Goal: Task Accomplishment & Management: Manage account settings

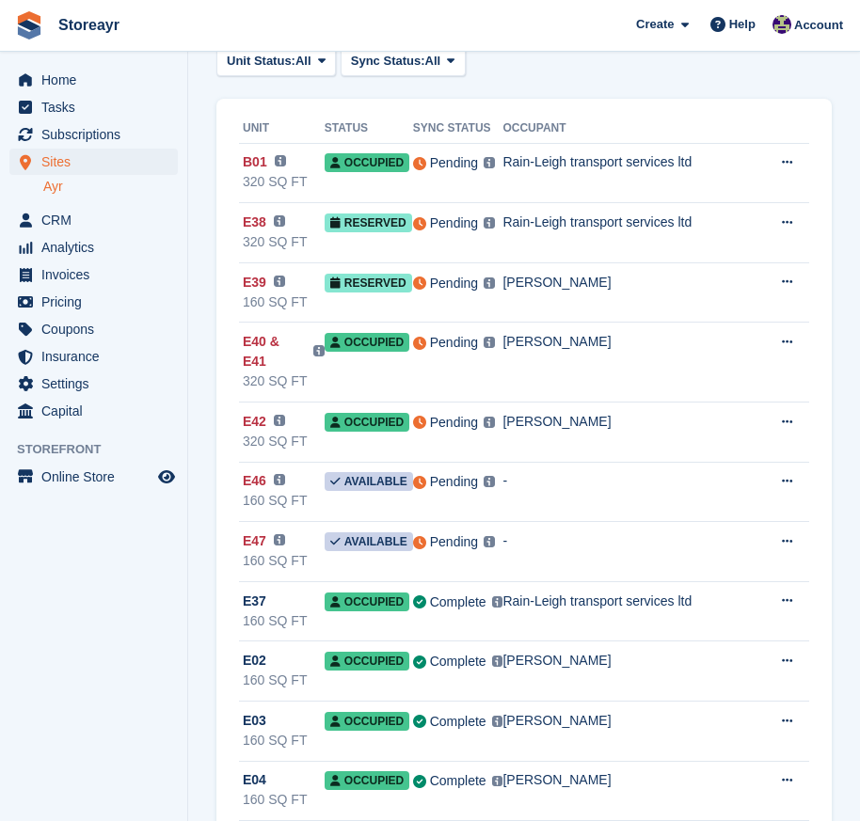
scroll to position [94, 0]
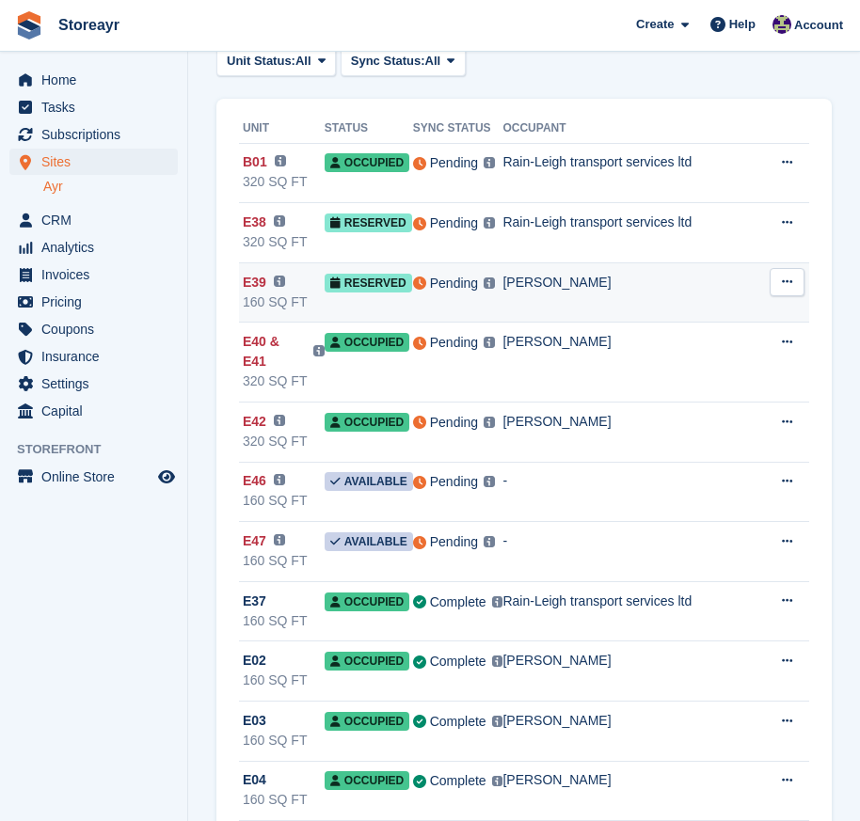
click at [419, 285] on icon at bounding box center [419, 283] width 13 height 13
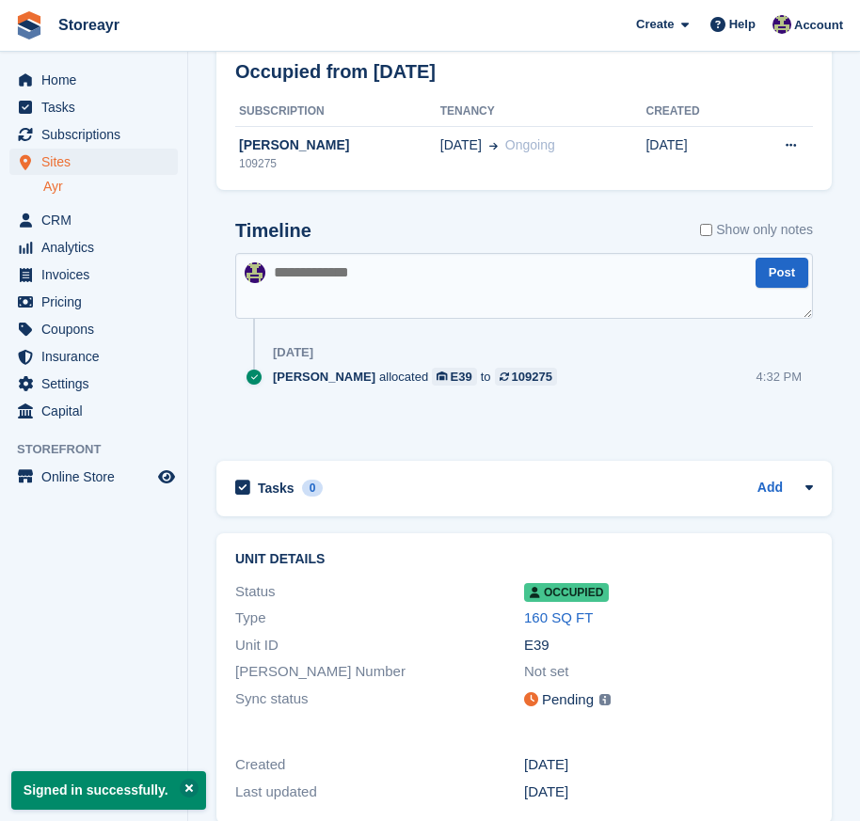
scroll to position [145, 0]
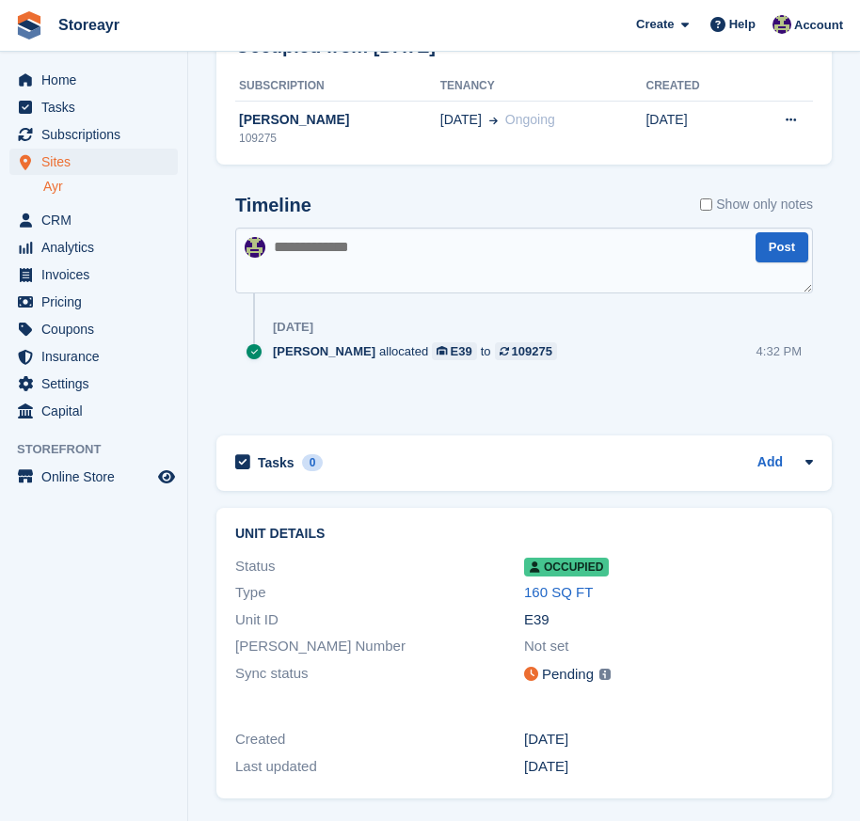
click at [607, 677] on img at bounding box center [604, 674] width 11 height 11
click at [604, 675] on img at bounding box center [604, 674] width 11 height 11
click at [533, 674] on icon at bounding box center [531, 674] width 14 height 14
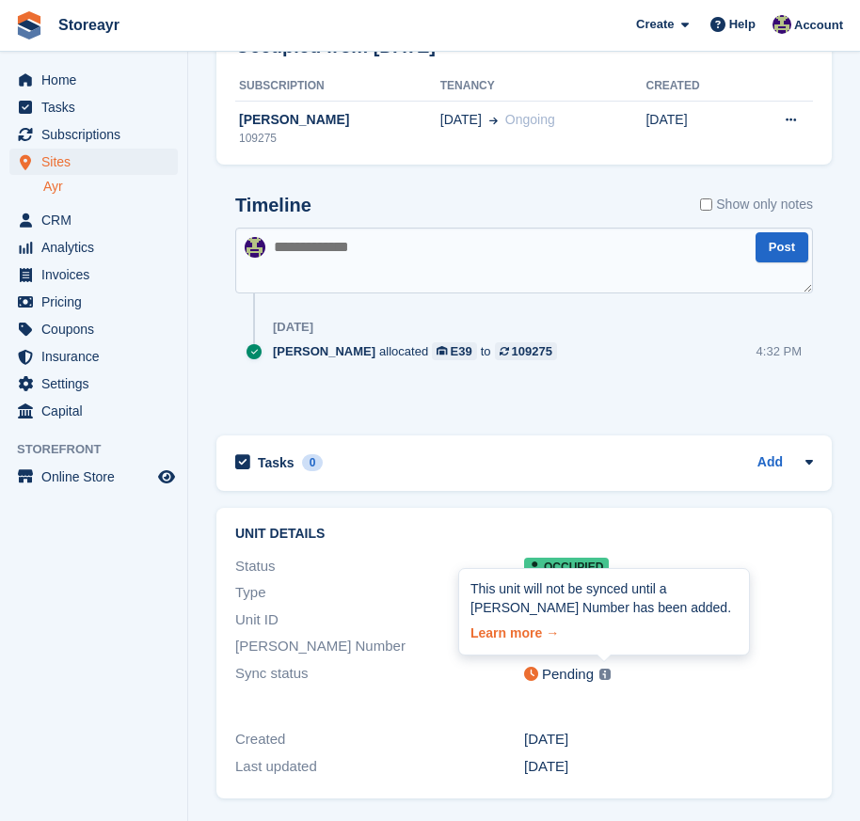
click at [535, 632] on link "Learn more →" at bounding box center [603, 630] width 267 height 26
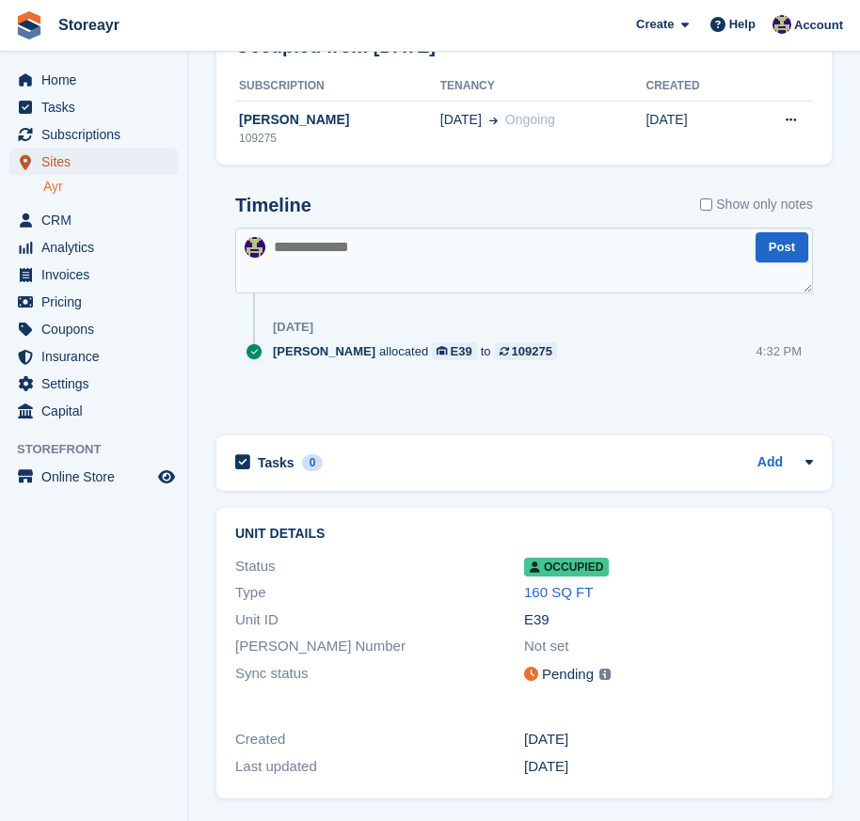
click at [58, 153] on span "Sites" at bounding box center [97, 162] width 113 height 26
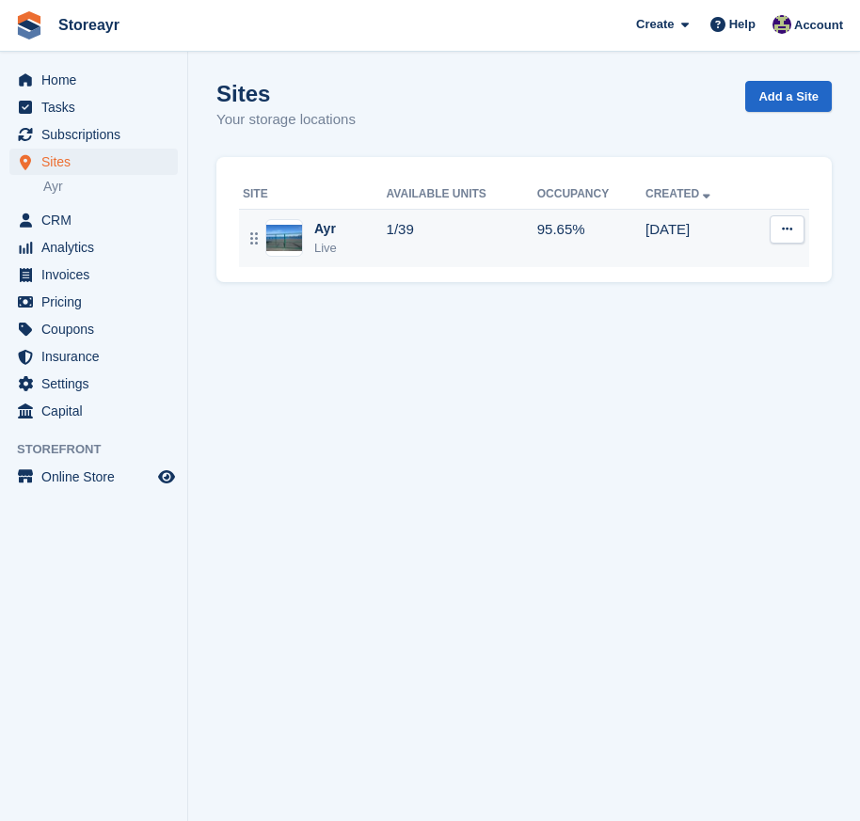
click at [782, 226] on icon at bounding box center [787, 229] width 10 height 12
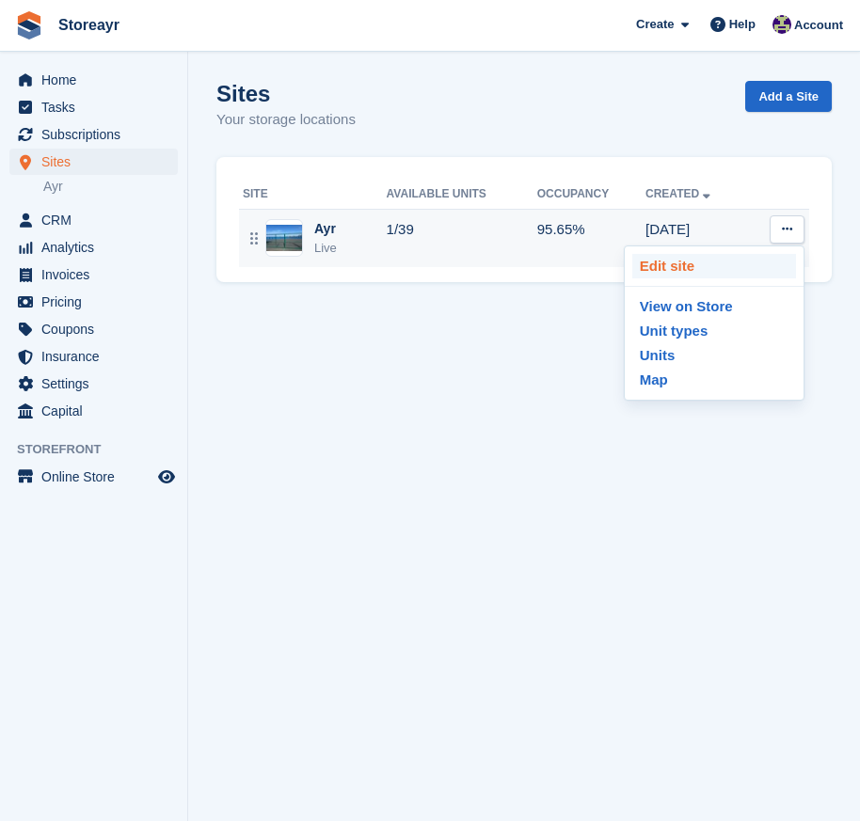
click at [747, 268] on p "Edit site" at bounding box center [714, 266] width 164 height 24
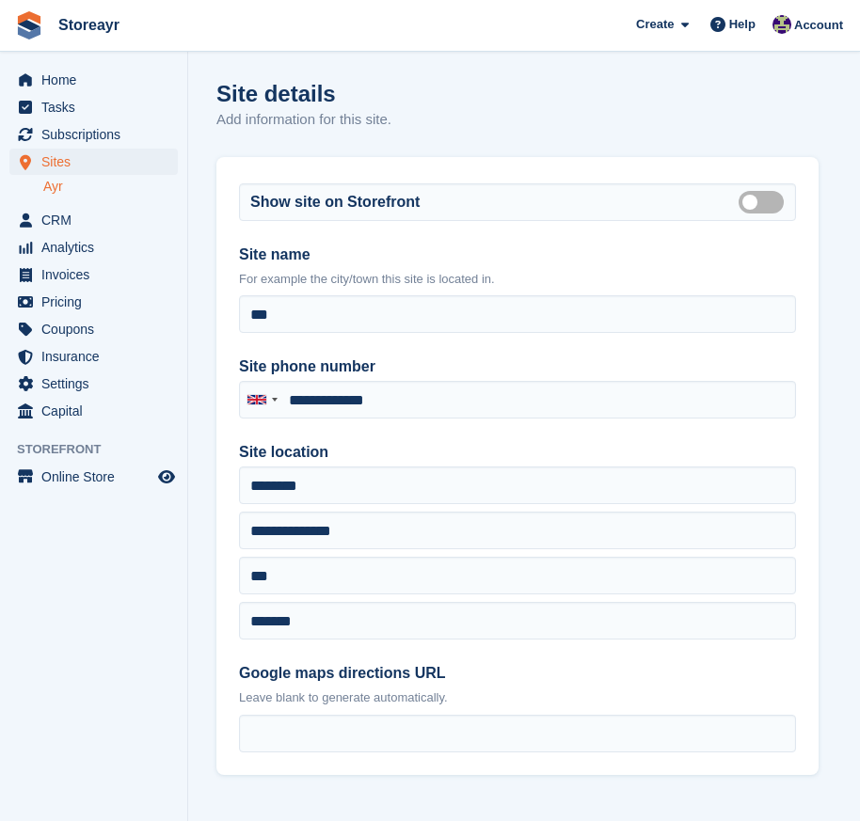
type input "**********"
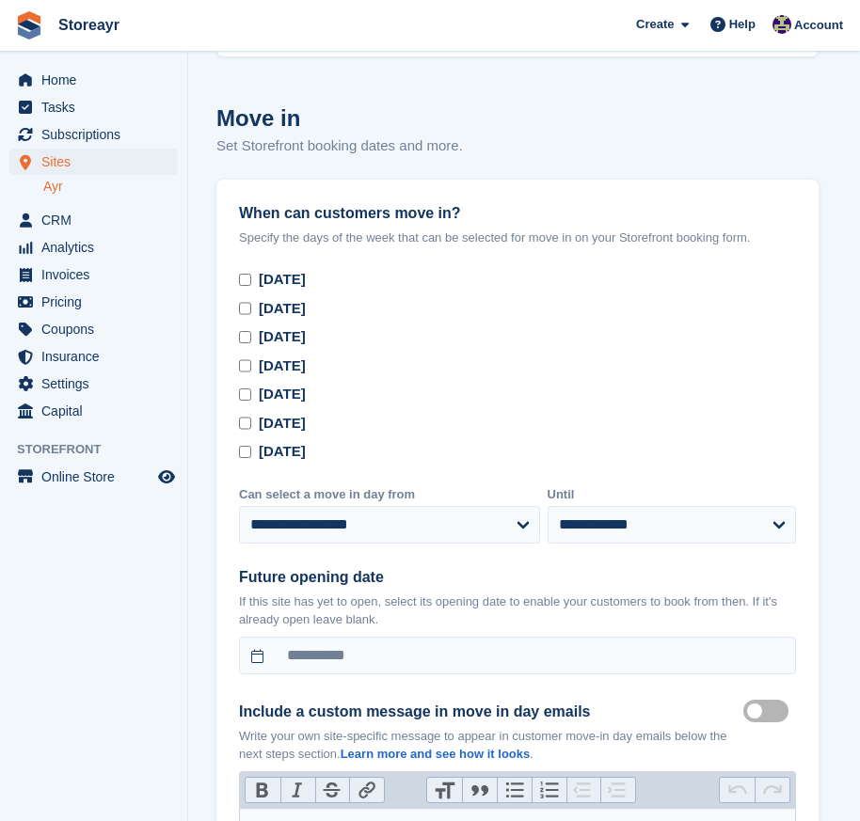
scroll to position [6490, 0]
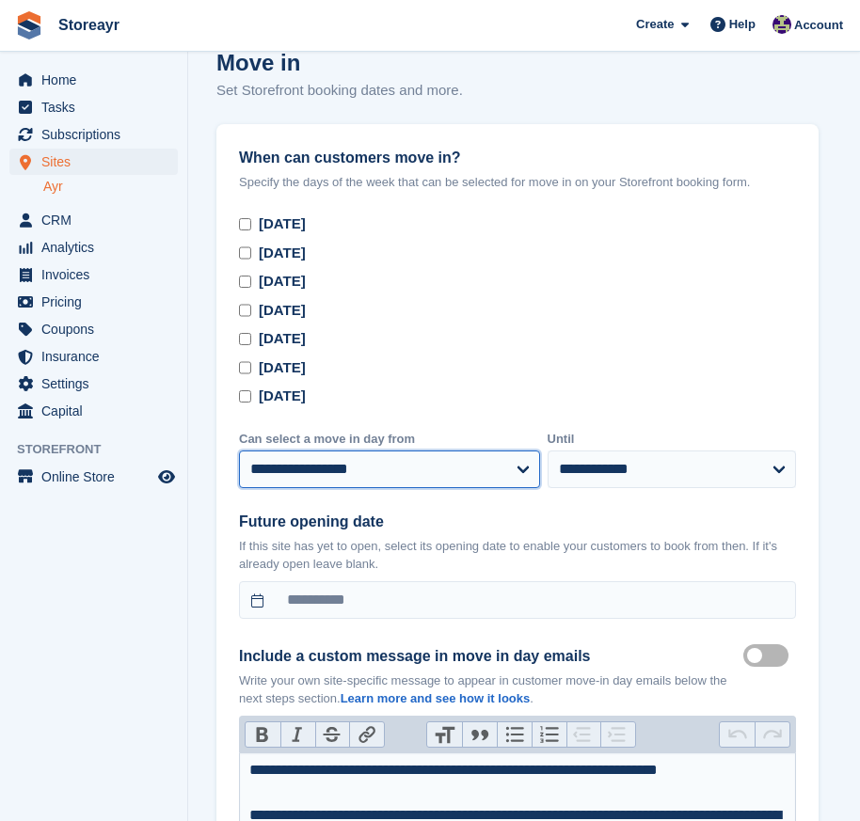
click at [530, 451] on select "**********" at bounding box center [389, 470] width 301 height 38
click at [529, 451] on select "**********" at bounding box center [389, 470] width 301 height 38
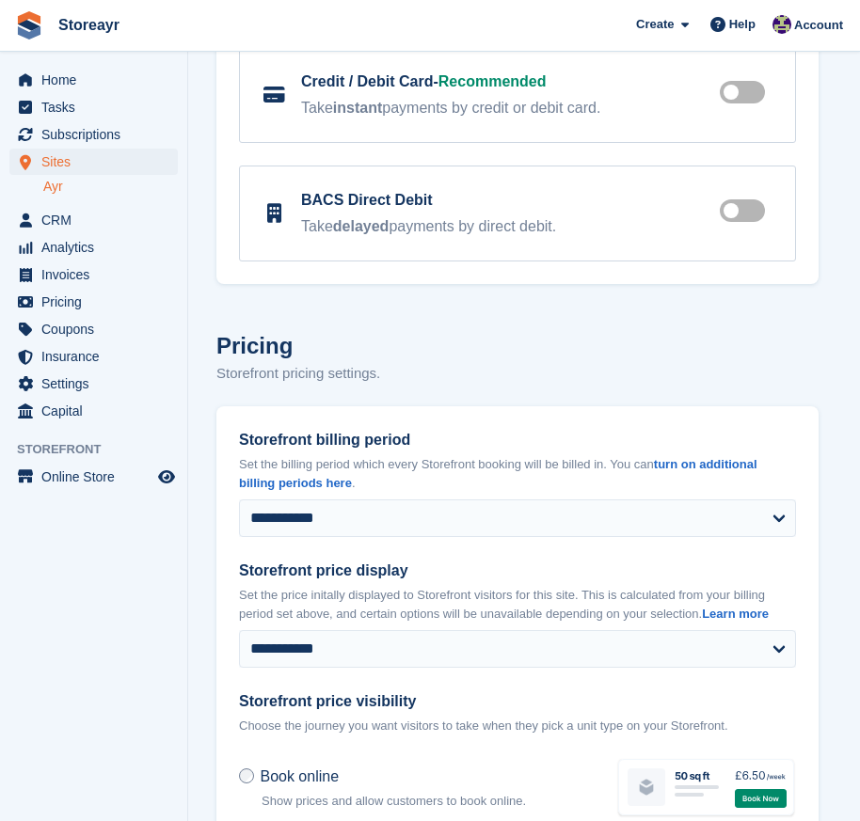
scroll to position [8088, 0]
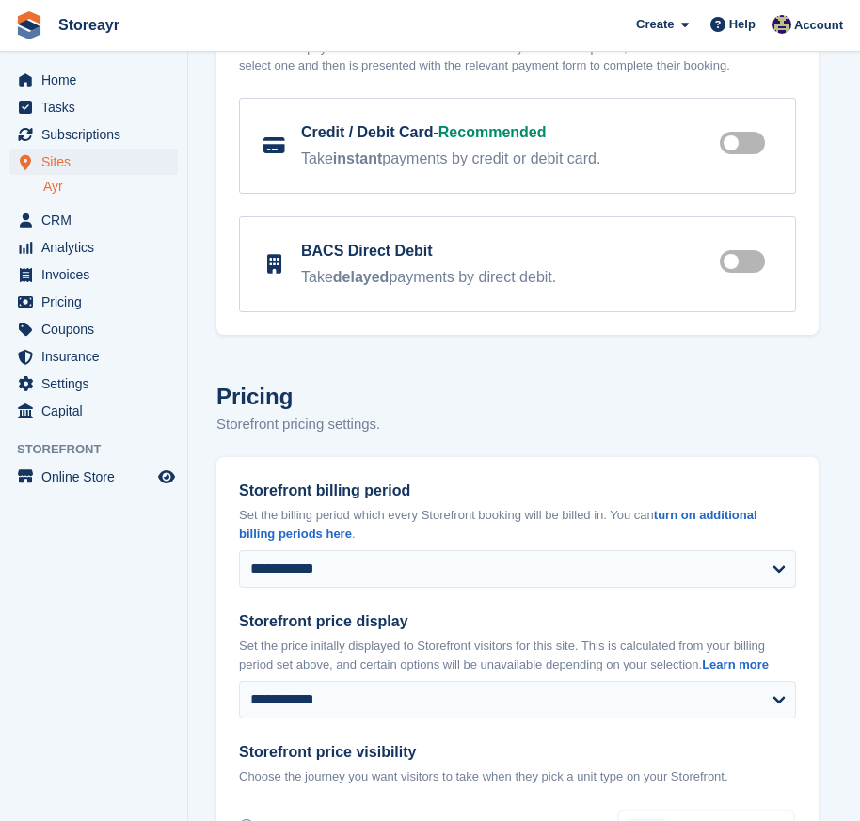
click at [741, 254] on label at bounding box center [745, 261] width 53 height 15
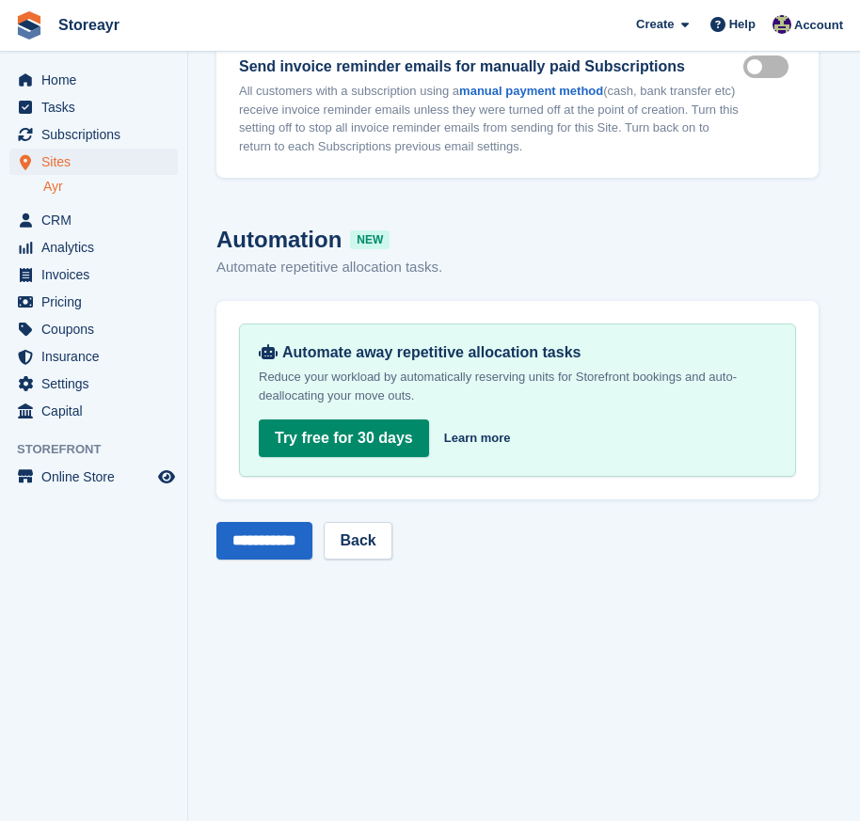
scroll to position [9593, 0]
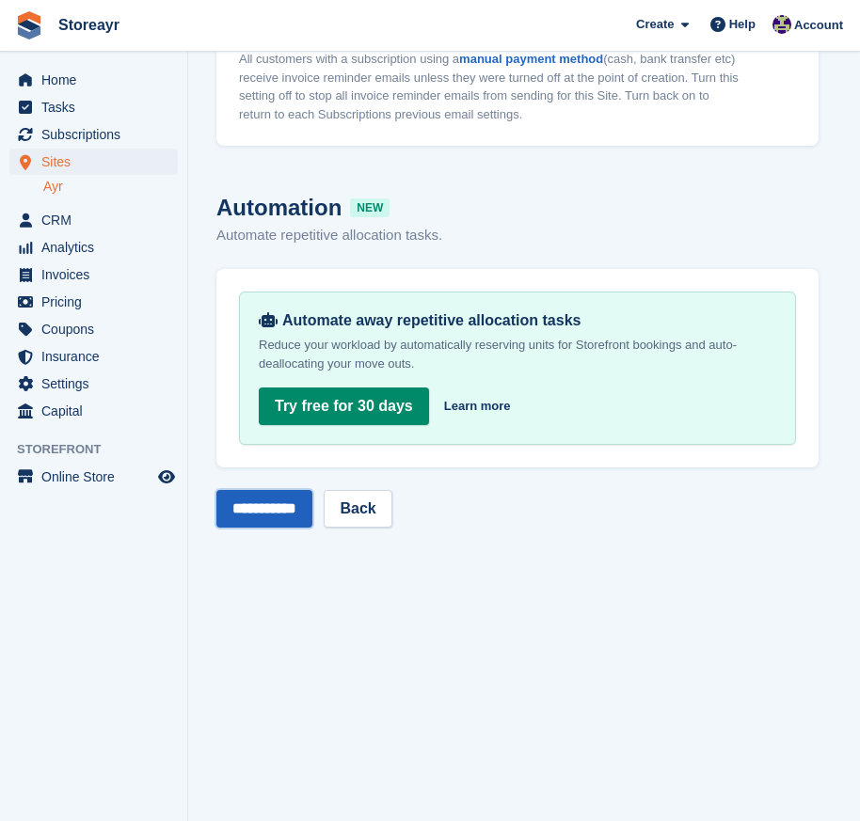
click at [295, 490] on input "**********" at bounding box center [264, 509] width 96 height 38
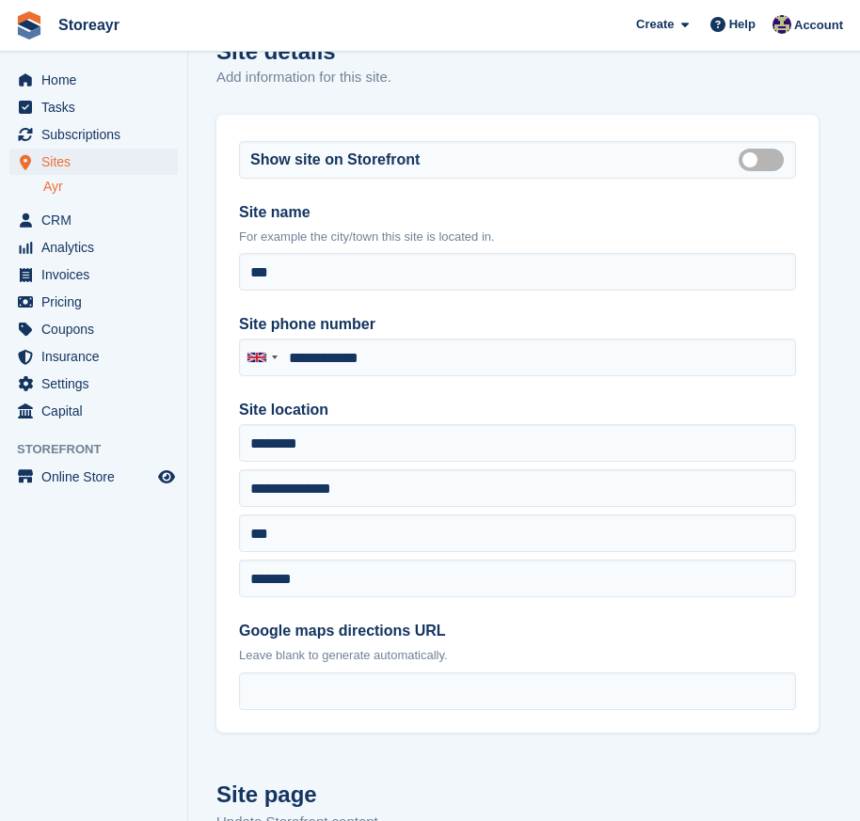
scroll to position [0, 0]
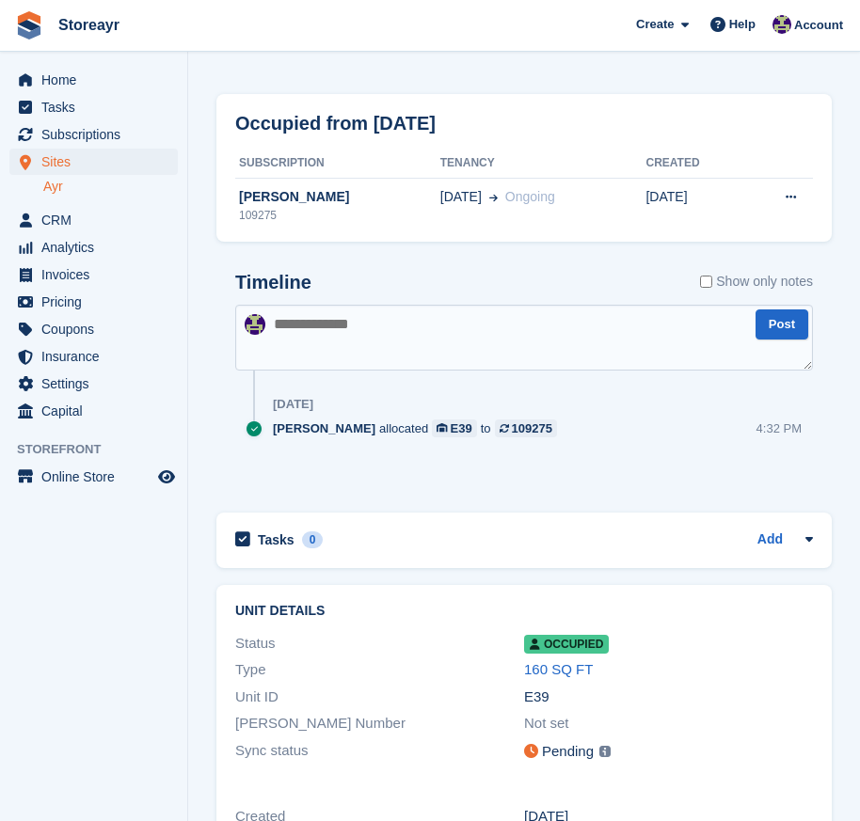
scroll to position [145, 0]
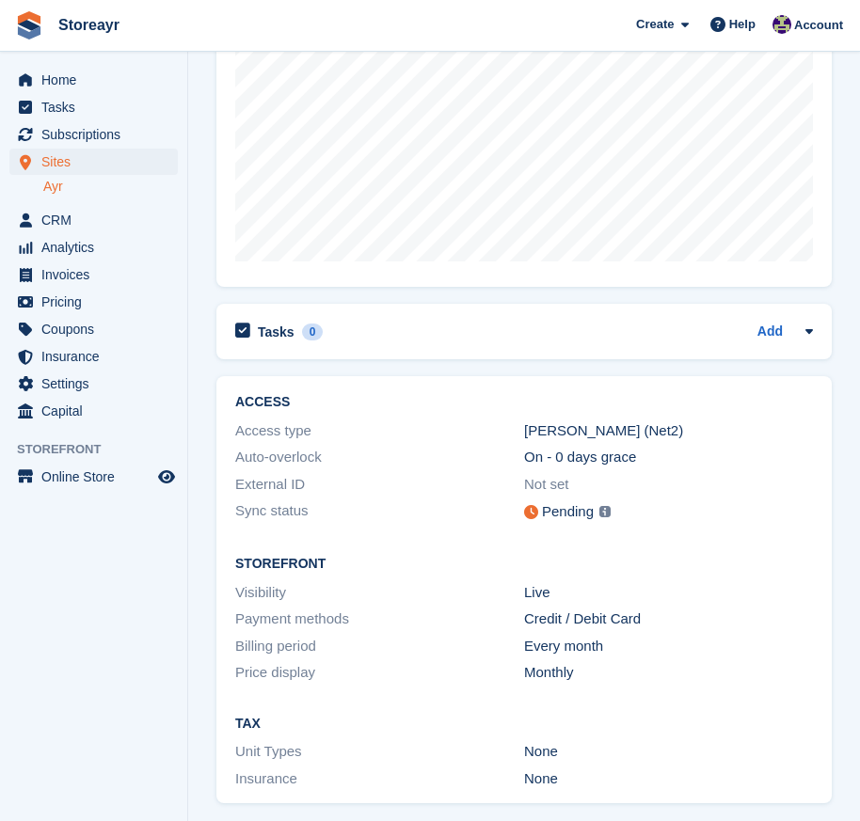
scroll to position [498, 0]
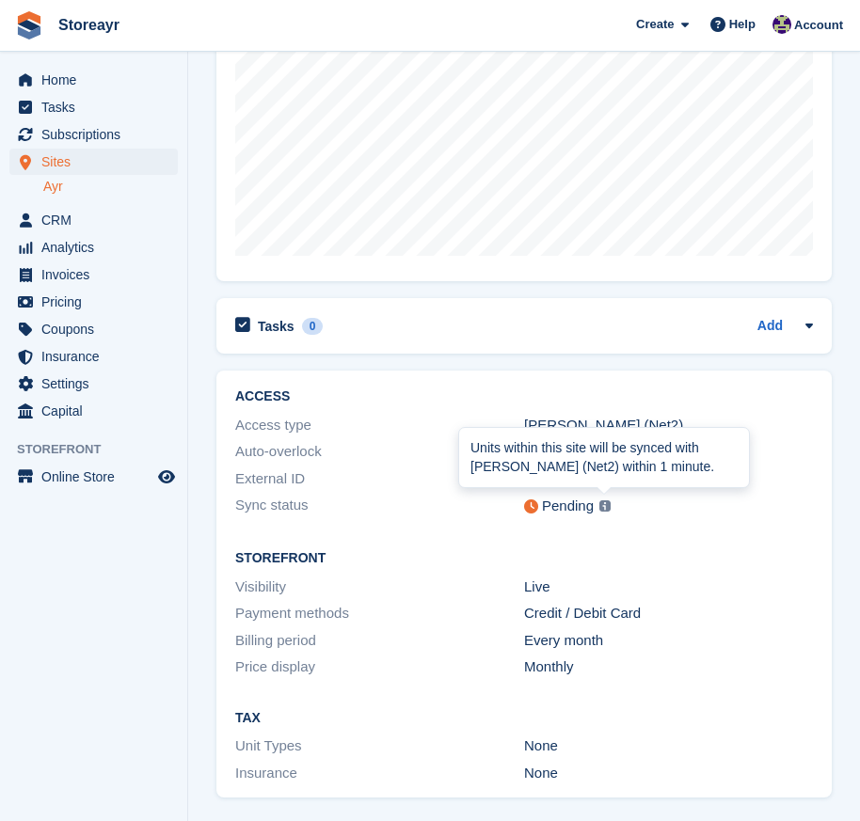
click at [599, 510] on img at bounding box center [604, 505] width 11 height 11
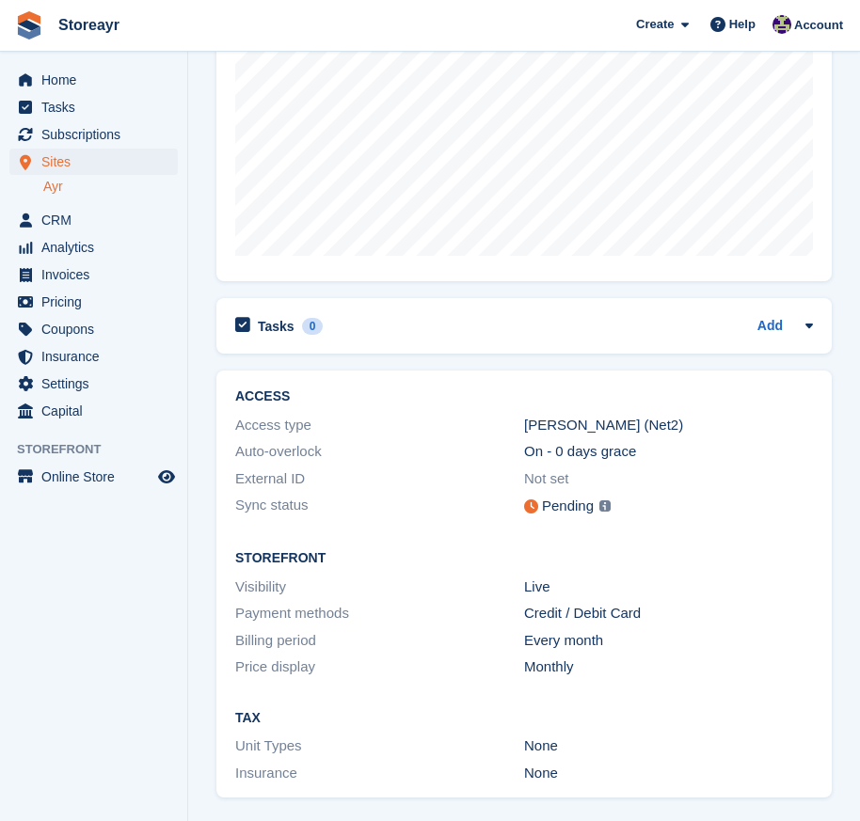
click at [607, 508] on img at bounding box center [604, 505] width 11 height 11
click at [599, 505] on img at bounding box center [604, 505] width 11 height 11
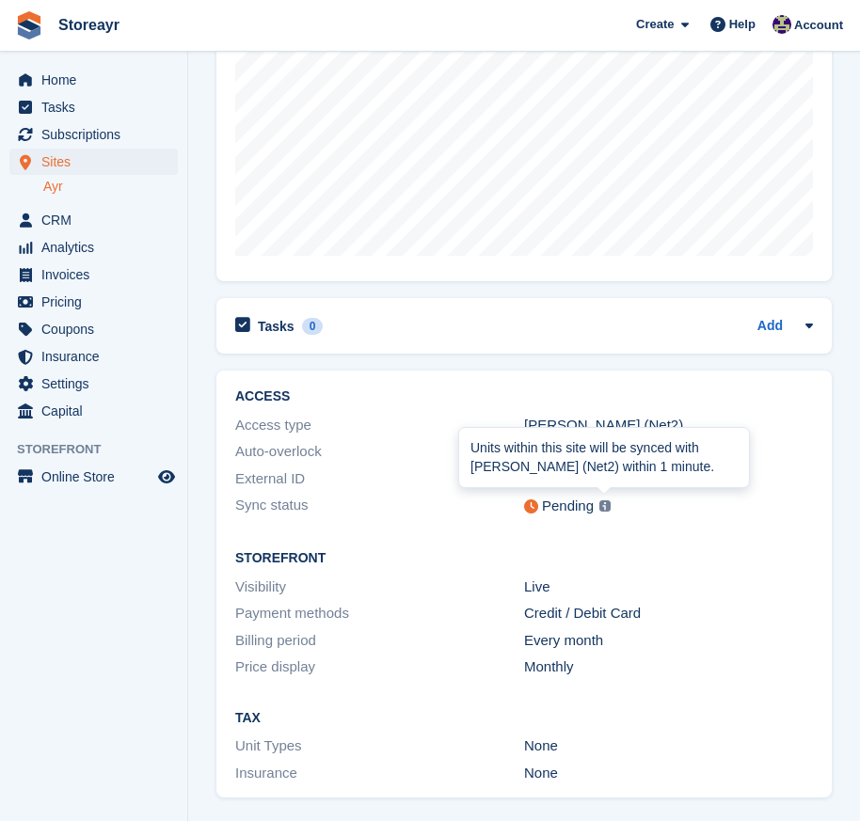
click at [603, 461] on div "Units within this site will be synced with [PERSON_NAME] (Net2) within 1 minute." at bounding box center [603, 457] width 267 height 37
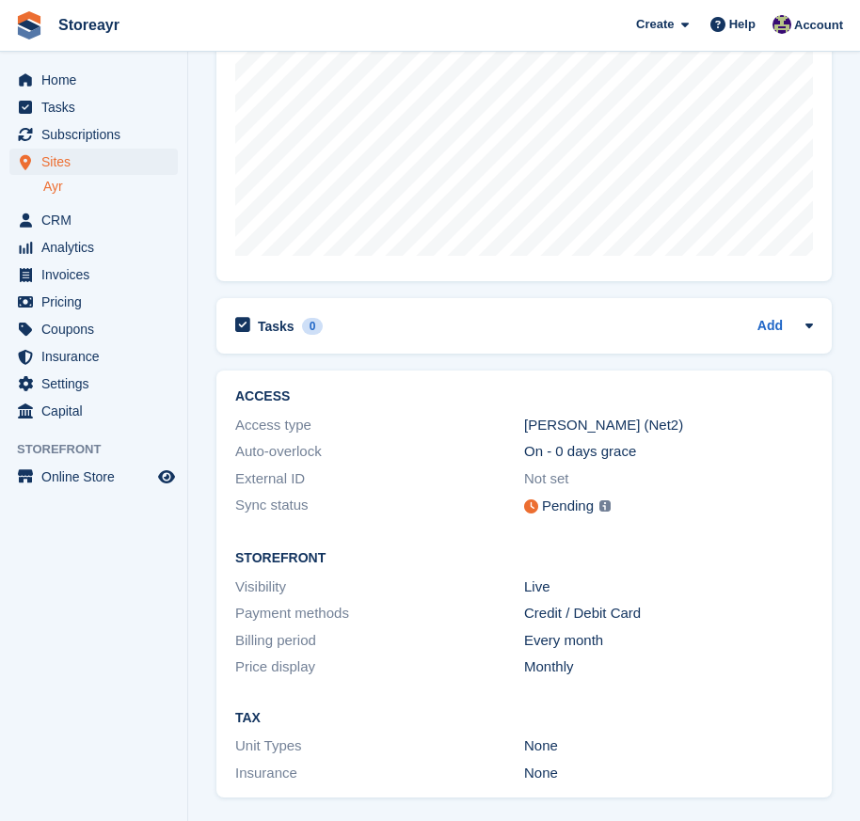
click at [650, 516] on div "Pending Units within this site will be synced with Paxton (Net2) within 1 minut…" at bounding box center [668, 507] width 289 height 24
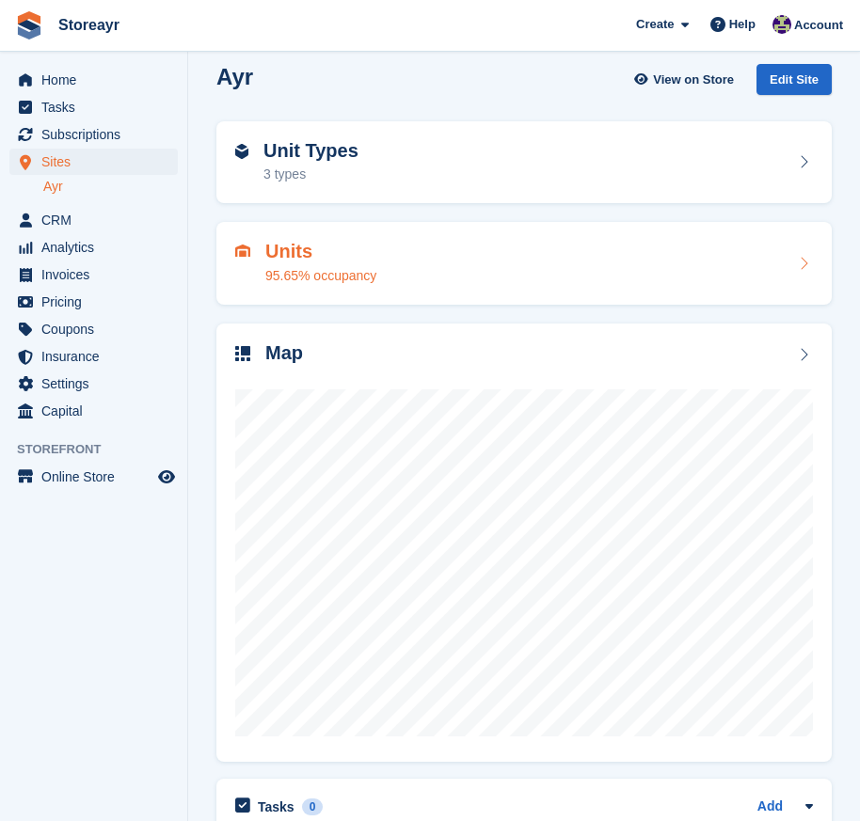
scroll to position [0, 0]
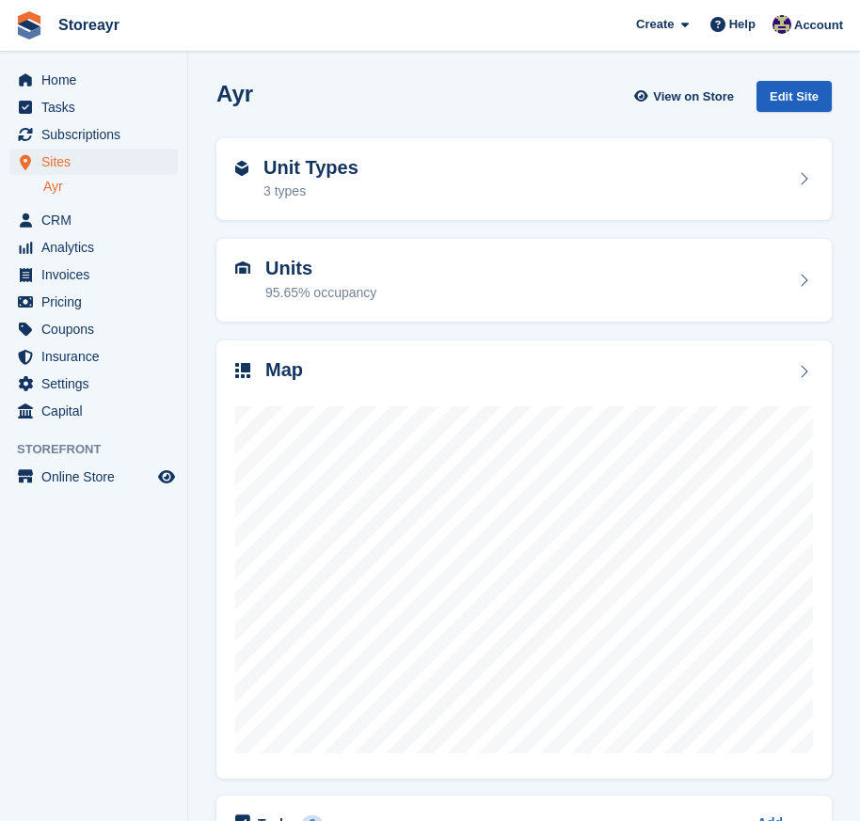
click at [799, 98] on div "Edit Site" at bounding box center [793, 96] width 75 height 31
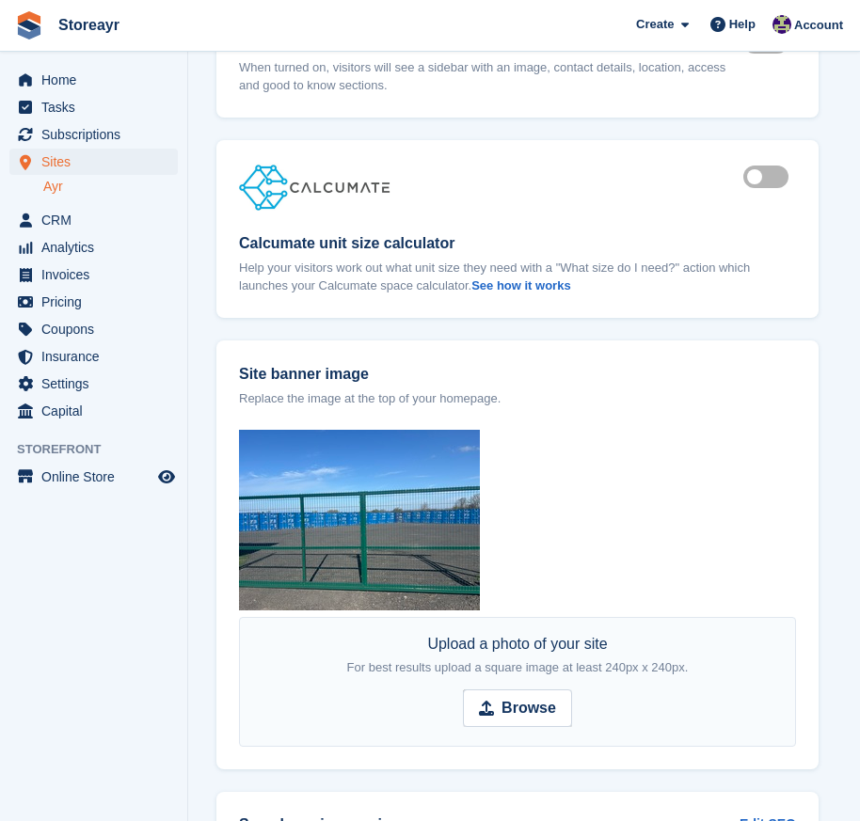
scroll to position [2163, 0]
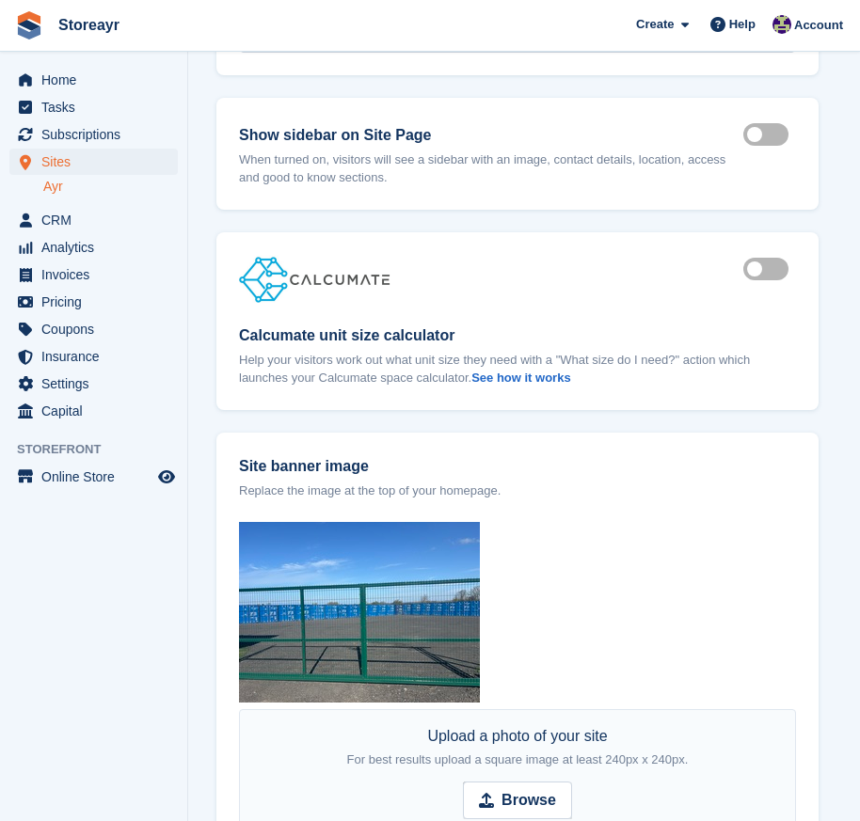
click at [771, 271] on label "Is active" at bounding box center [769, 269] width 53 height 3
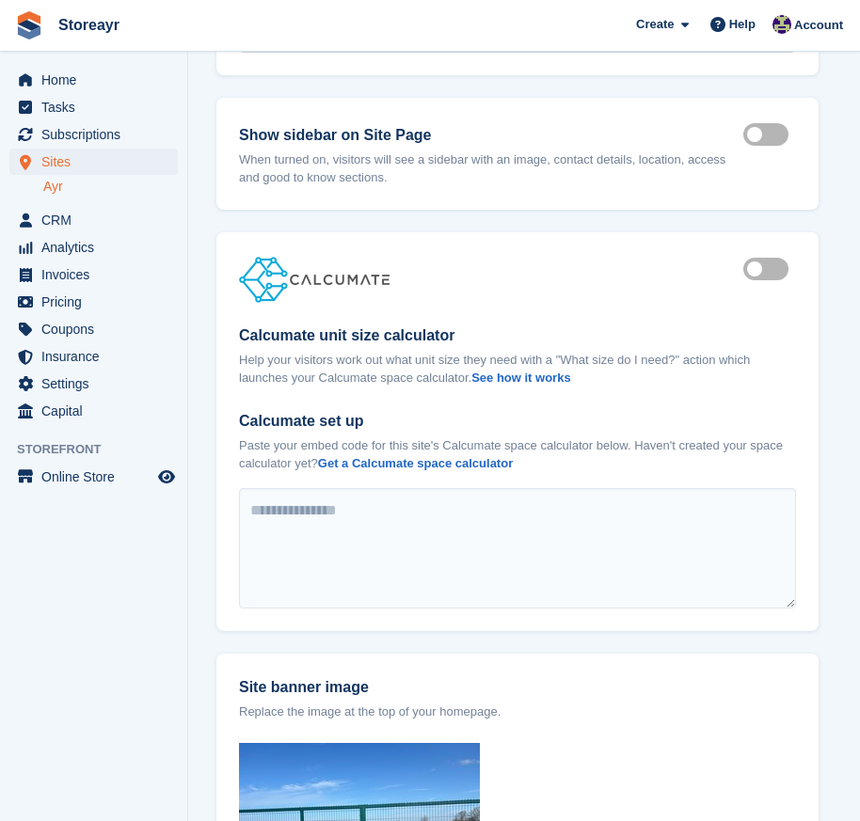
click at [759, 271] on label "Is active" at bounding box center [769, 269] width 53 height 3
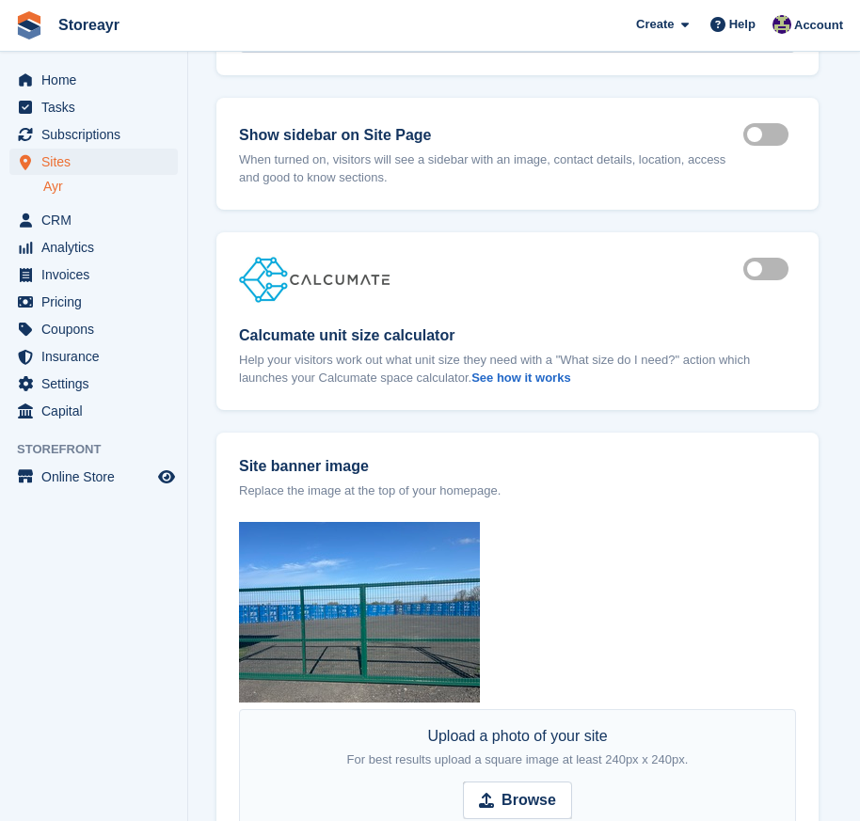
click at [776, 271] on label "Is active" at bounding box center [769, 269] width 53 height 3
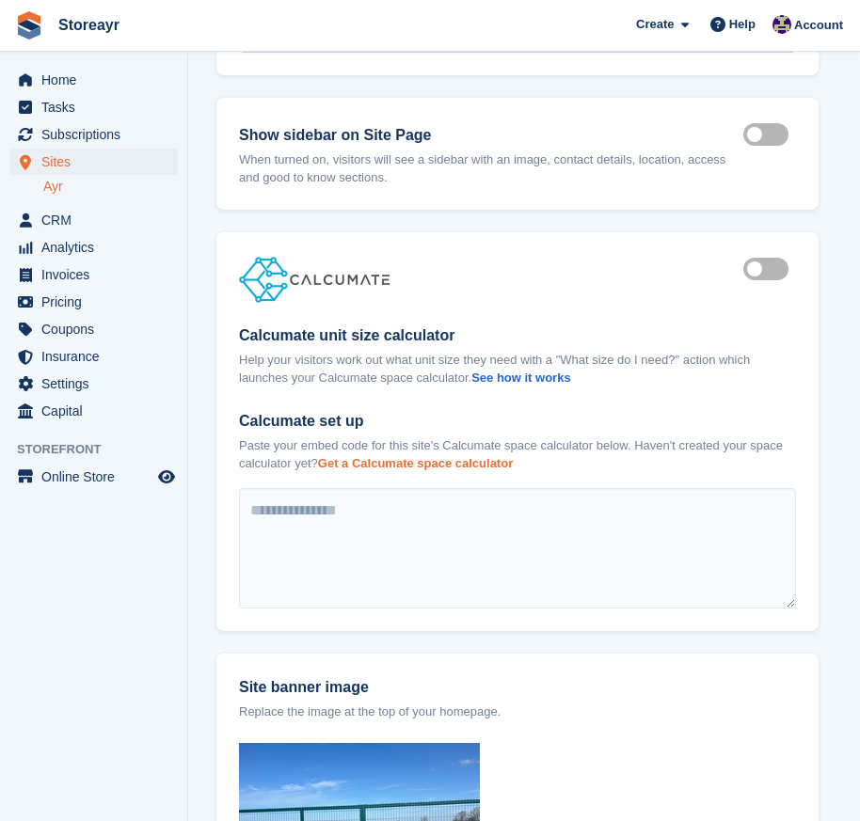
click at [482, 461] on strong "Get a Calcumate space calculator" at bounding box center [415, 463] width 195 height 14
click at [761, 271] on label "Is active" at bounding box center [769, 269] width 53 height 3
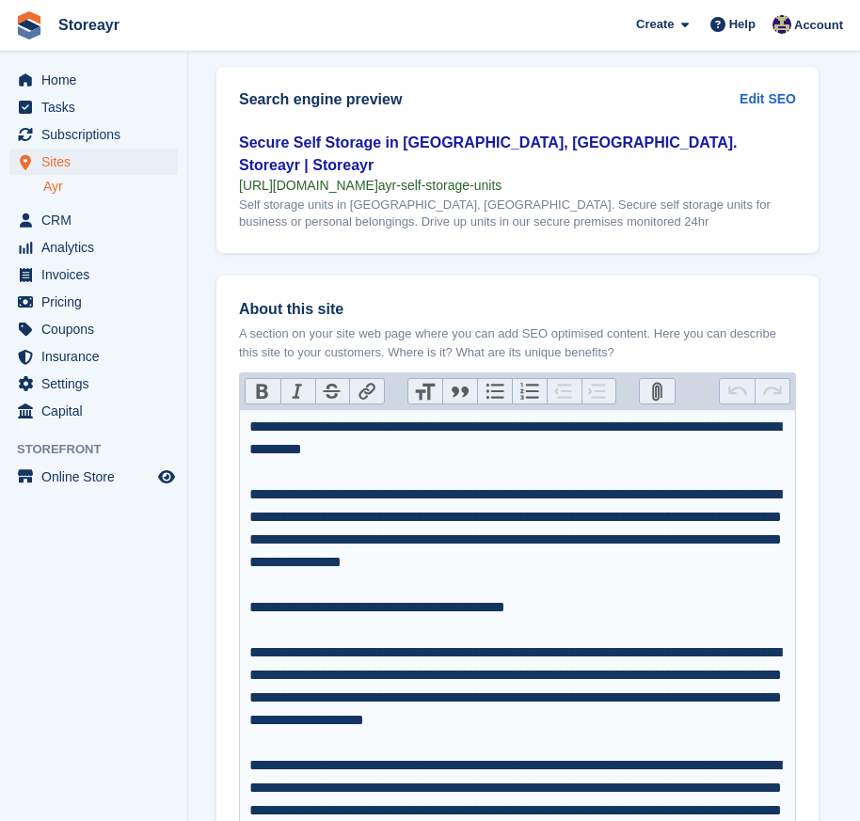
scroll to position [3010, 0]
